Goal: Information Seeking & Learning: Learn about a topic

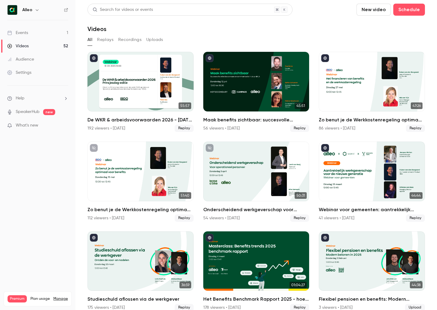
click at [42, 33] on link "Events 1" at bounding box center [37, 32] width 75 height 13
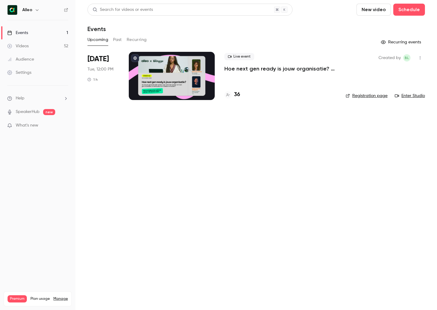
click at [48, 29] on link "Events 1" at bounding box center [37, 32] width 75 height 13
click at [363, 95] on link "Registration page" at bounding box center [367, 96] width 42 height 6
click at [421, 58] on icon "button" at bounding box center [420, 58] width 5 height 4
click at [327, 36] on div at bounding box center [218, 155] width 437 height 310
